Goal: Find specific page/section: Find specific page/section

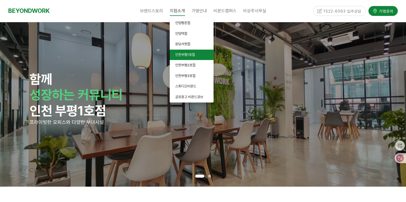
click at [198, 56] on link "인천부평1호점" at bounding box center [192, 55] width 44 height 11
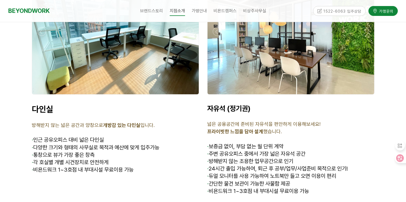
scroll to position [1705, 0]
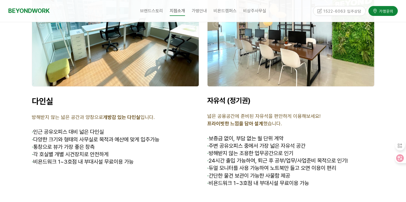
click at [252, 61] on div at bounding box center [290, 24] width 167 height 126
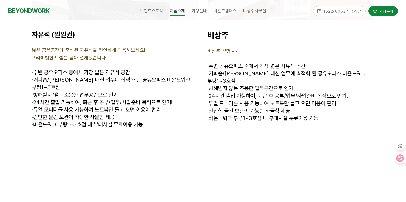
scroll to position [1979, 0]
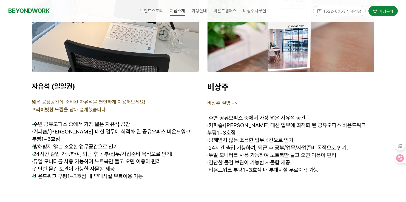
click at [118, 56] on div at bounding box center [115, 10] width 167 height 126
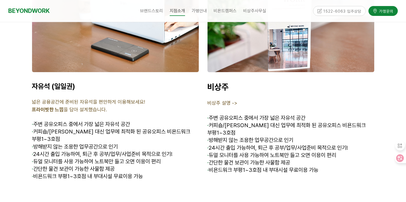
click at [134, 128] on p "· 커피숍/스터디카페 대신 업무에 최적화 된 공유오피스 비욘드워크" at bounding box center [115, 131] width 167 height 7
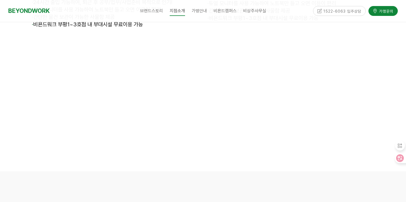
scroll to position [2489, 0]
